Goal: Transaction & Acquisition: Subscribe to service/newsletter

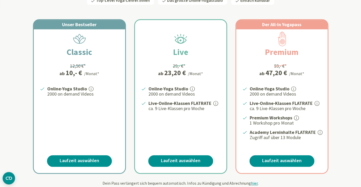
scroll to position [130, 0]
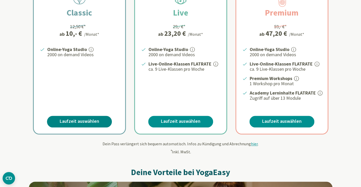
click at [90, 122] on link "Laufzeit auswählen" at bounding box center [79, 122] width 65 height 12
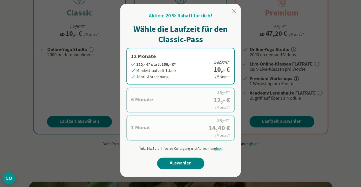
click at [186, 164] on link "Auswählen" at bounding box center [180, 164] width 47 height 12
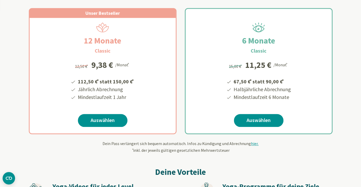
scroll to position [84, 0]
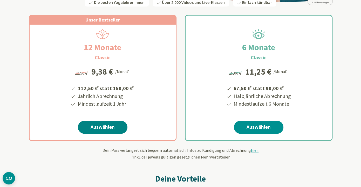
click at [112, 127] on link "Auswählen" at bounding box center [103, 127] width 50 height 13
